Goal: Transaction & Acquisition: Purchase product/service

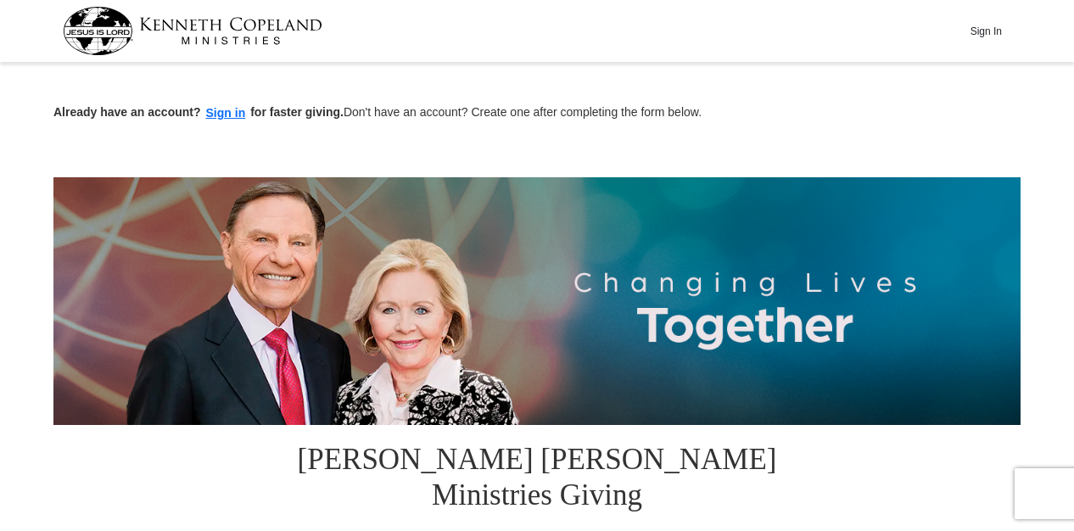
click at [226, 112] on button "Sign in" at bounding box center [226, 113] width 50 height 20
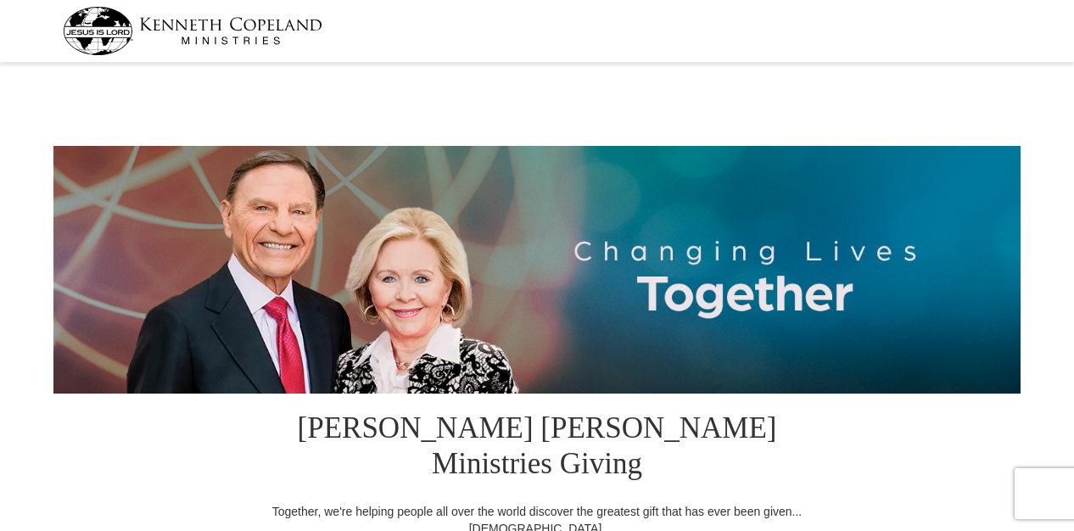
select select "IL"
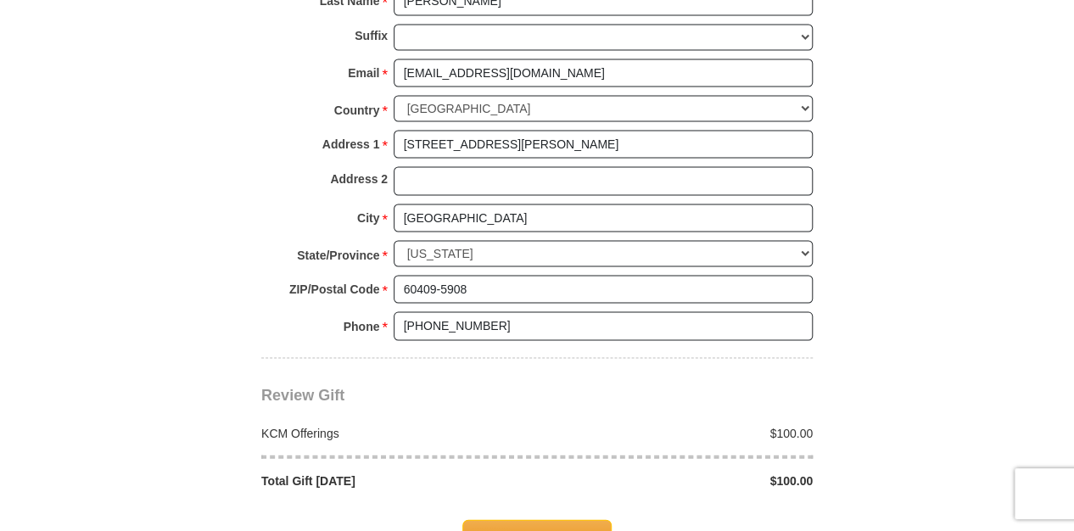
scroll to position [1340, 0]
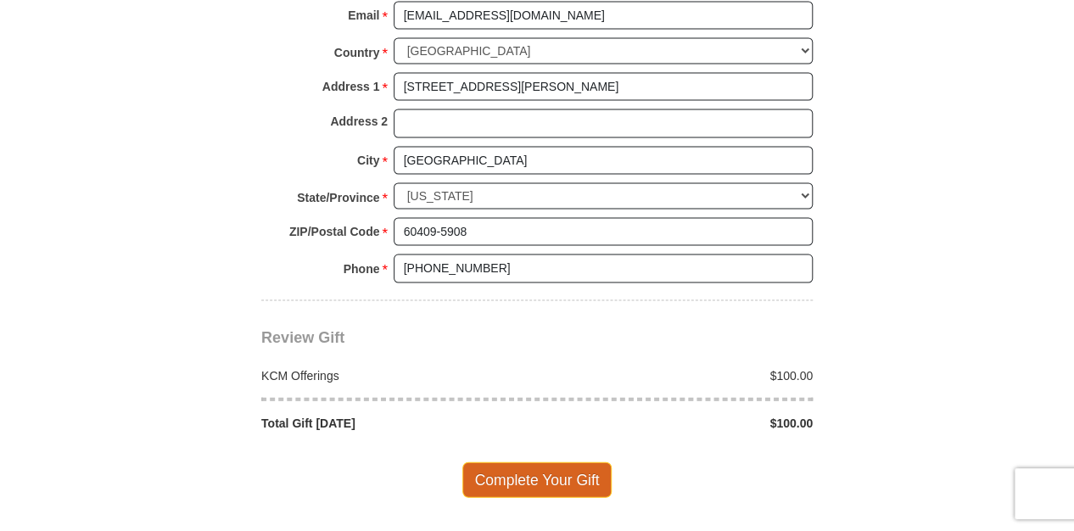
click at [553, 461] on span "Complete Your Gift" at bounding box center [537, 479] width 150 height 36
